Goal: Task Accomplishment & Management: Manage account settings

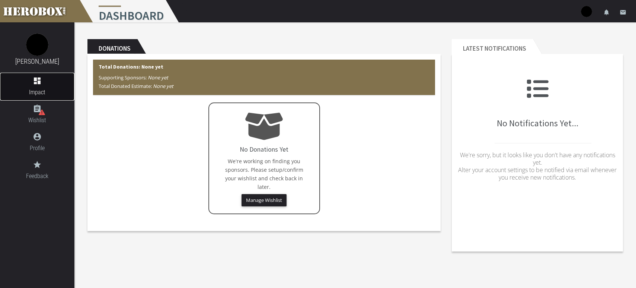
click at [40, 91] on span "Impact" at bounding box center [37, 91] width 74 height 9
click at [55, 86] on link "dashboard Impact" at bounding box center [37, 87] width 74 height 28
click at [32, 117] on span "Wishlist" at bounding box center [37, 119] width 74 height 9
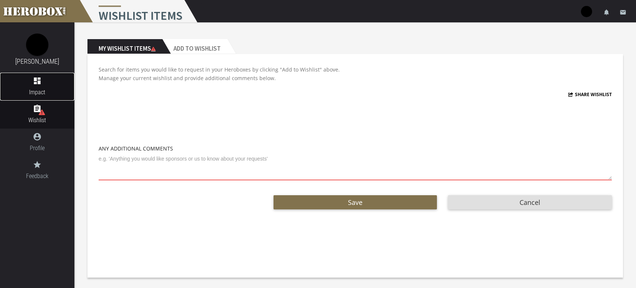
click at [41, 78] on icon "dashboard" at bounding box center [37, 80] width 74 height 9
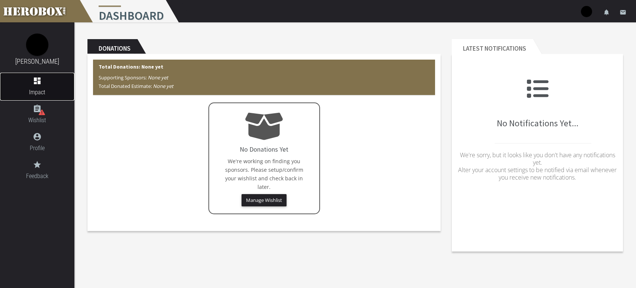
click at [41, 80] on icon "dashboard" at bounding box center [37, 80] width 9 height 9
click at [50, 152] on span "Profile" at bounding box center [37, 147] width 74 height 9
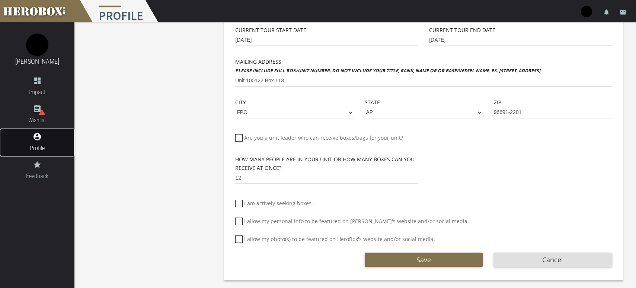
scroll to position [216, 0]
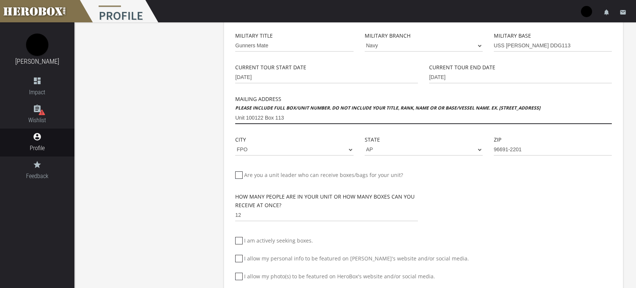
click at [329, 119] on input "Unit 100122 Box 113" at bounding box center [423, 118] width 377 height 12
click at [235, 118] on input "Unit 100122 Box 113" at bounding box center [423, 118] width 377 height 12
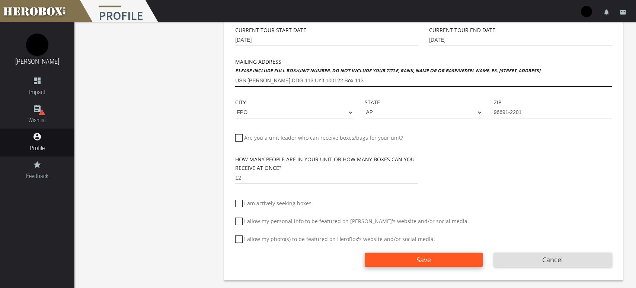
type input "USS [PERSON_NAME] DDG 113 Unit 100122 Box 113"
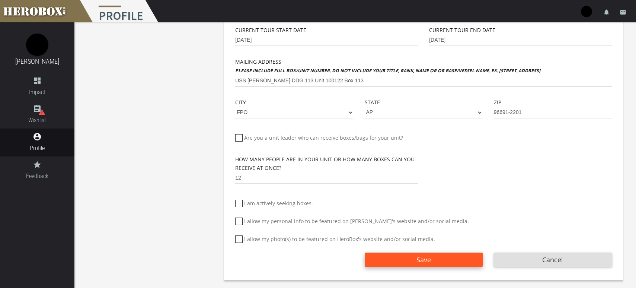
click at [402, 265] on button "Save" at bounding box center [424, 259] width 118 height 14
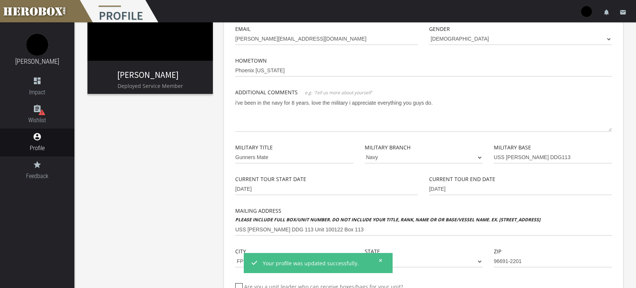
scroll to position [0, 0]
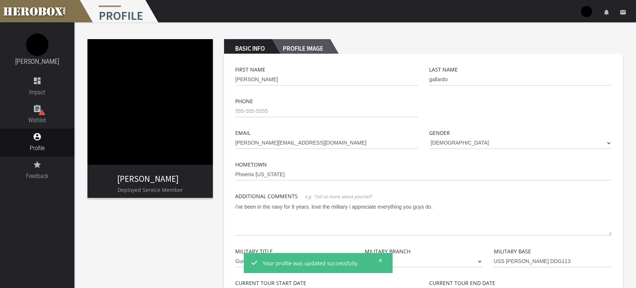
click at [294, 45] on h2 "Profile Image" at bounding box center [301, 46] width 58 height 15
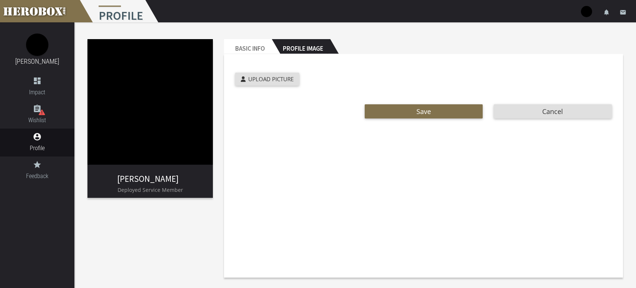
click at [147, 91] on img at bounding box center [149, 101] width 125 height 125
click at [272, 84] on label "Upload Picture" at bounding box center [267, 79] width 64 height 13
click at [272, 81] on input "Upload Picture" at bounding box center [284, 77] width 99 height 9
type input "**********"
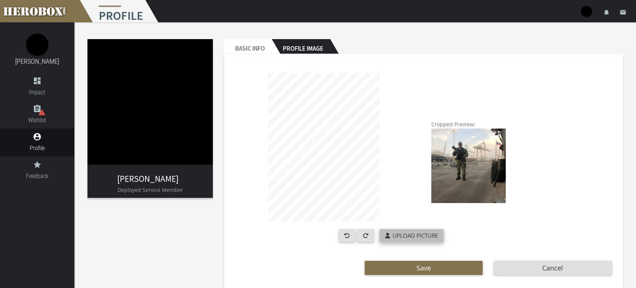
click at [393, 236] on span "Upload Picture" at bounding box center [415, 235] width 45 height 7
click at [393, 236] on input "Upload Picture" at bounding box center [429, 233] width 99 height 9
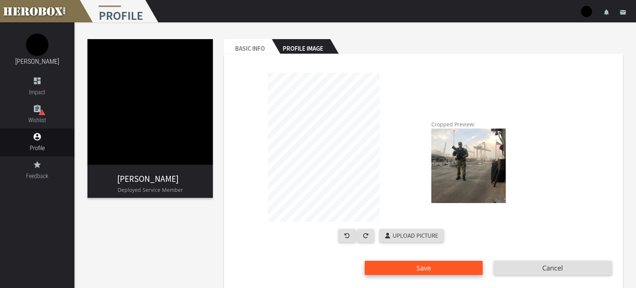
click at [401, 267] on button "Save" at bounding box center [424, 268] width 118 height 14
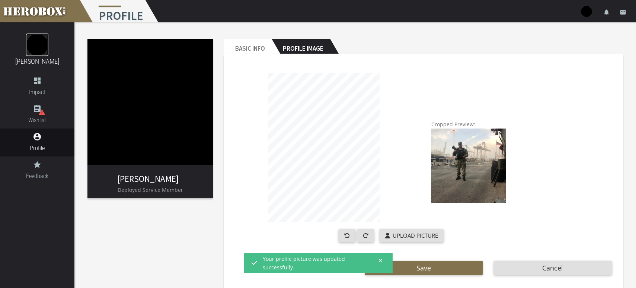
click at [36, 55] on img at bounding box center [37, 45] width 22 height 22
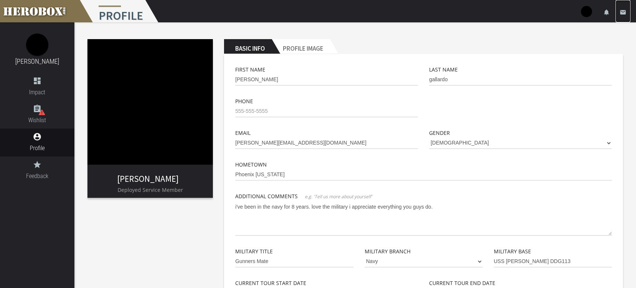
click at [623, 12] on icon "email" at bounding box center [623, 12] width 7 height 7
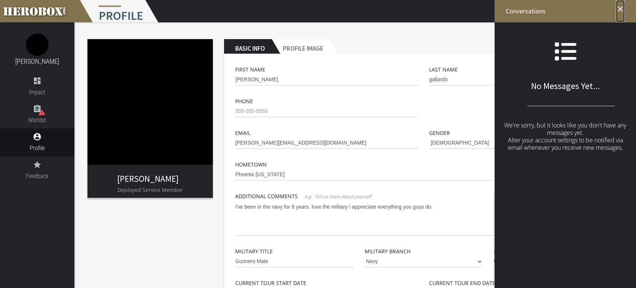
click at [618, 9] on icon "close" at bounding box center [620, 8] width 9 height 9
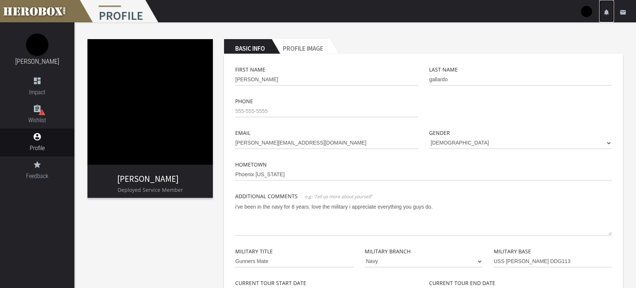
click at [606, 13] on icon "notifications" at bounding box center [607, 12] width 7 height 7
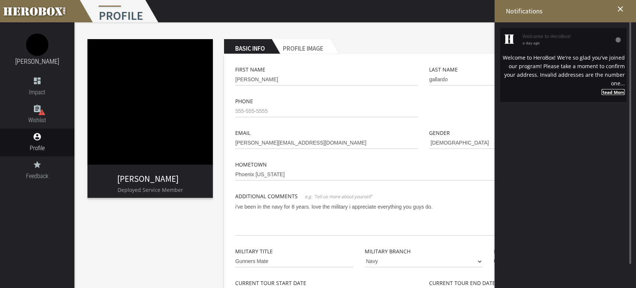
click at [609, 90] on strong "Read More" at bounding box center [613, 92] width 23 height 6
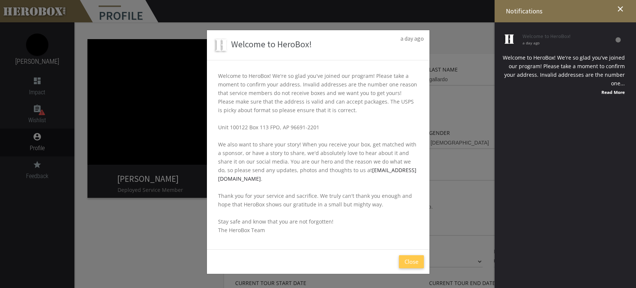
scroll to position [42, 0]
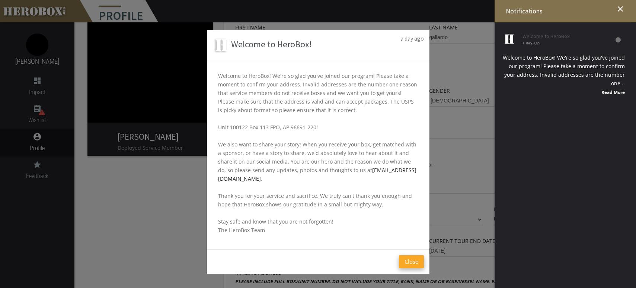
click at [409, 258] on button "Close" at bounding box center [411, 261] width 25 height 13
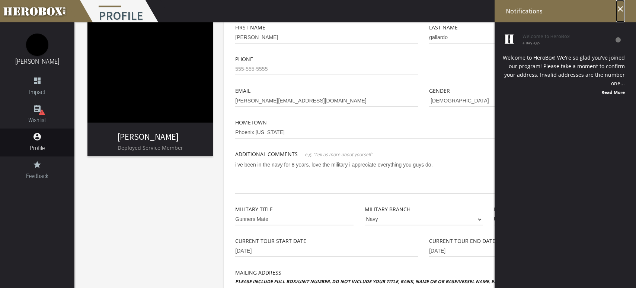
click at [624, 11] on icon "close" at bounding box center [620, 8] width 9 height 9
